Goal: Navigation & Orientation: Find specific page/section

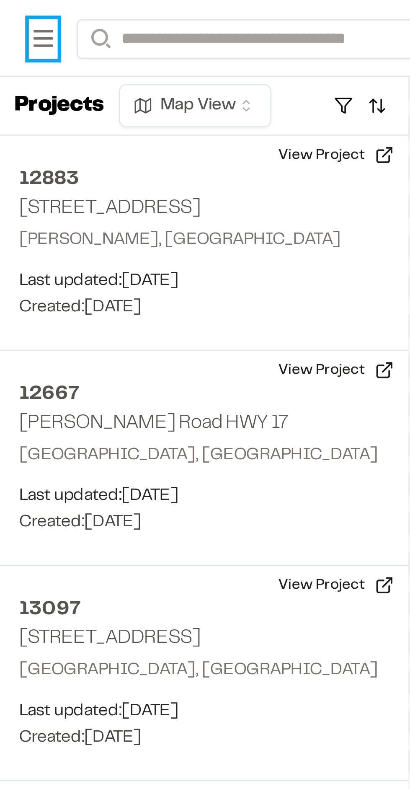
click at [14, 16] on rect at bounding box center [15, 16] width 7 height 1
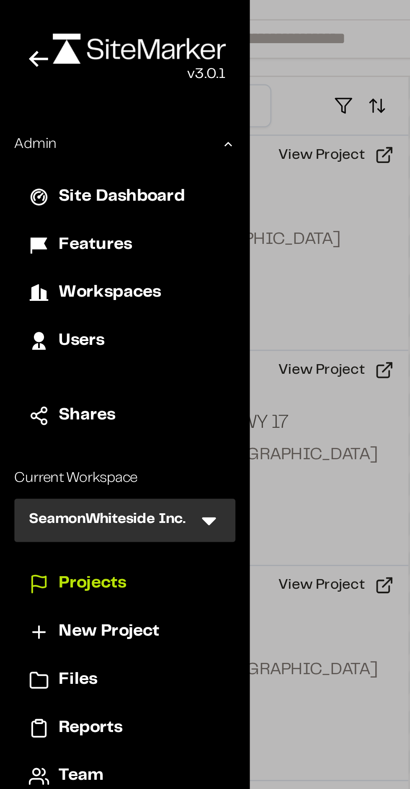
click at [73, 182] on icon at bounding box center [72, 181] width 5 height 3
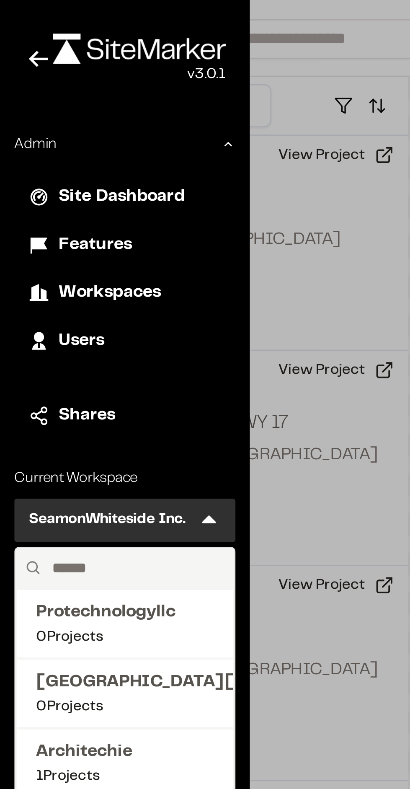
click at [61, 201] on input "text" at bounding box center [47, 198] width 64 height 14
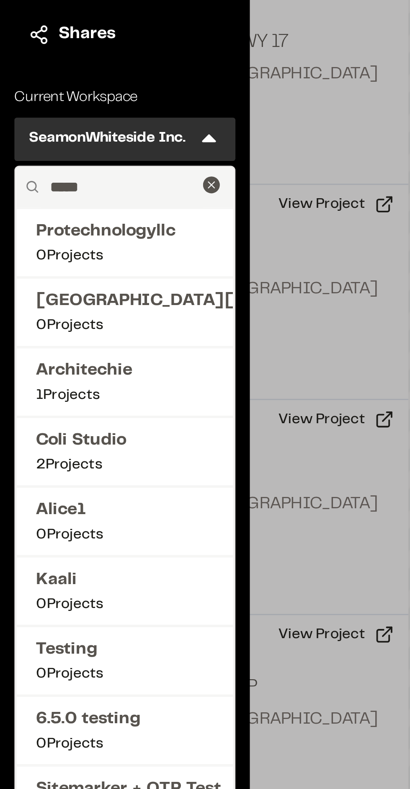
type input "******"
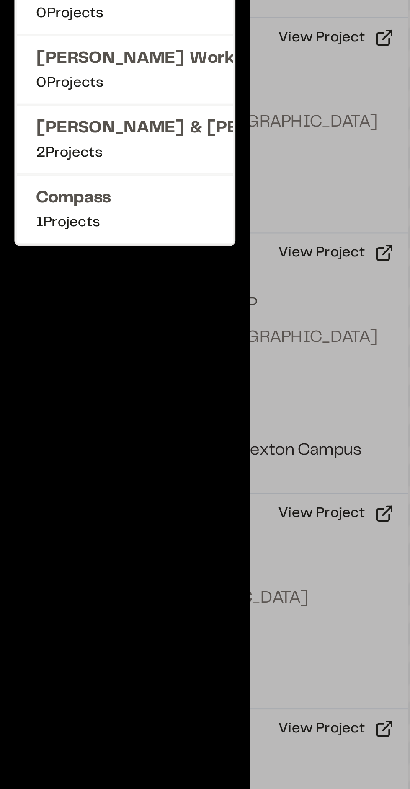
click at [49, 309] on span "[PERSON_NAME] & [PERSON_NAME]" at bounding box center [44, 310] width 62 height 9
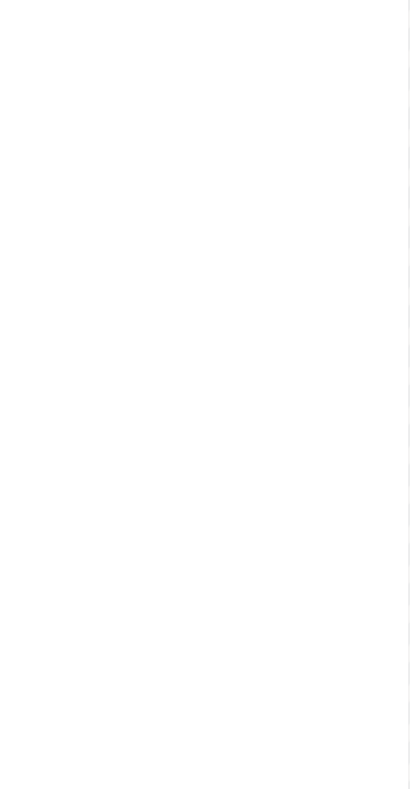
click at [72, 515] on div "Projects Map View SAMPLE SAMPLE PROJECT CONNECT Blythewood, [GEOGRAPHIC_DATA] L…" at bounding box center [71, 408] width 143 height 763
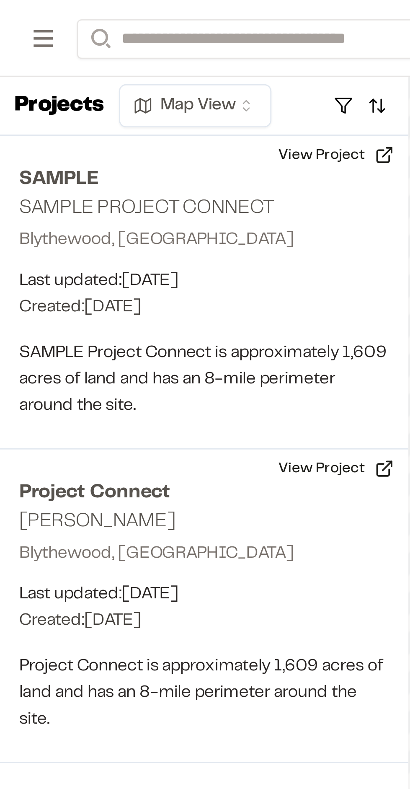
click at [117, 163] on button "View Project" at bounding box center [117, 163] width 50 height 13
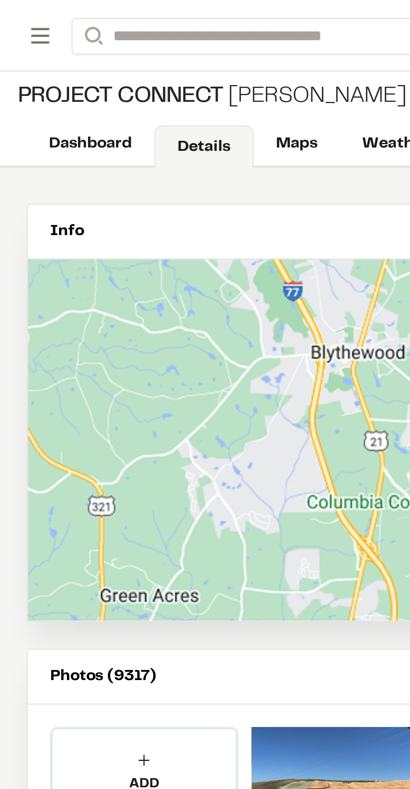
click at [31, 53] on link "Dashboard" at bounding box center [34, 54] width 48 height 16
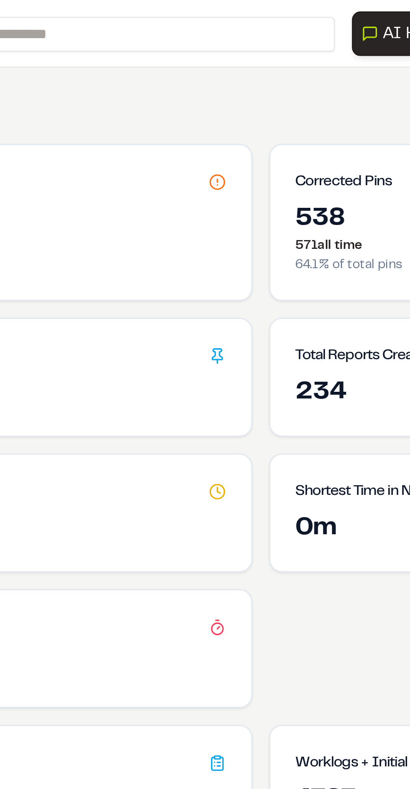
scroll to position [62, 0]
